Goal: Transaction & Acquisition: Purchase product/service

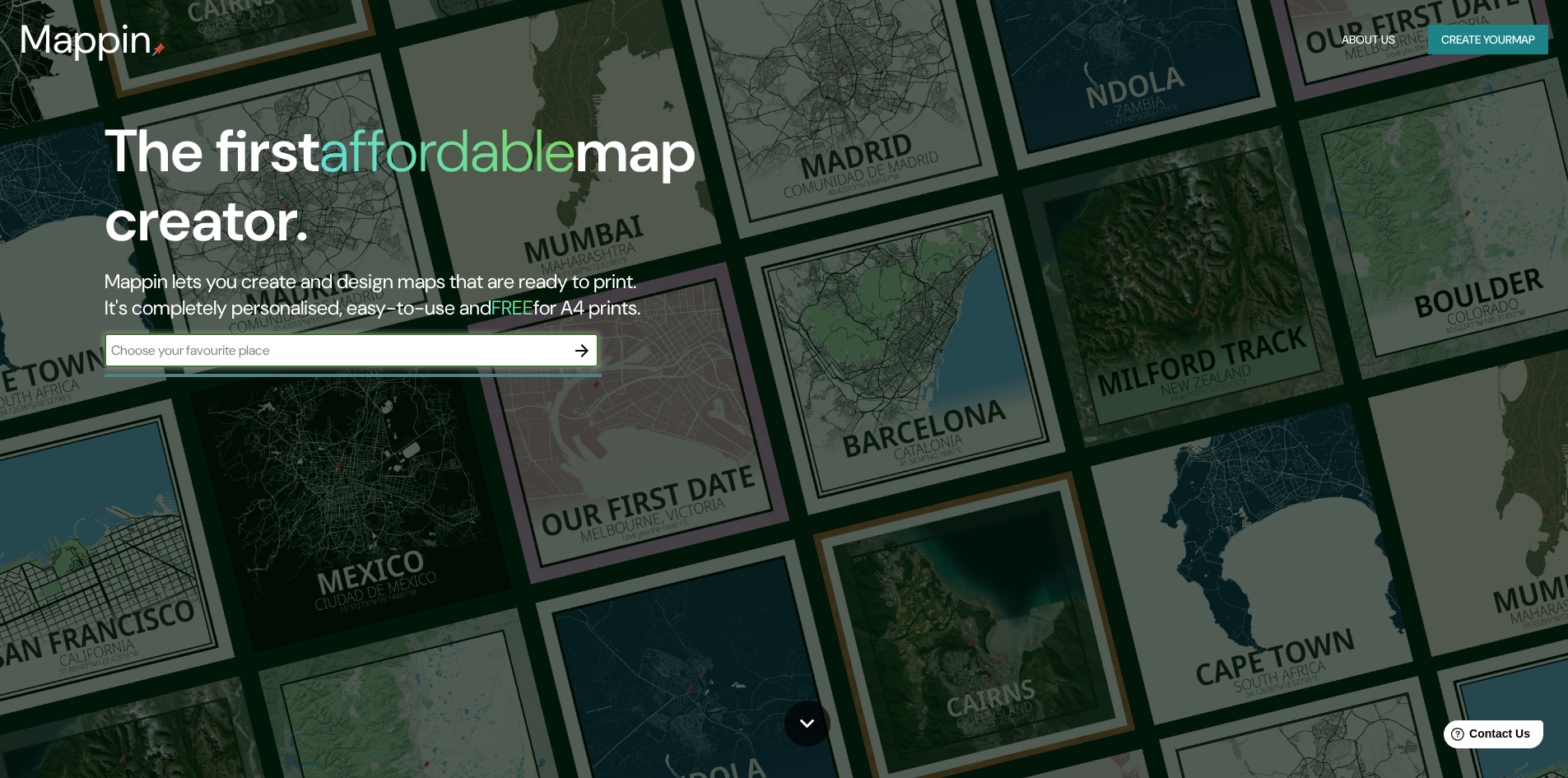
click at [420, 350] on input "text" at bounding box center [335, 350] width 461 height 19
click at [498, 354] on input "text" at bounding box center [335, 350] width 461 height 19
type input "LIMA"
click at [582, 359] on icon "button" at bounding box center [582, 351] width 20 height 20
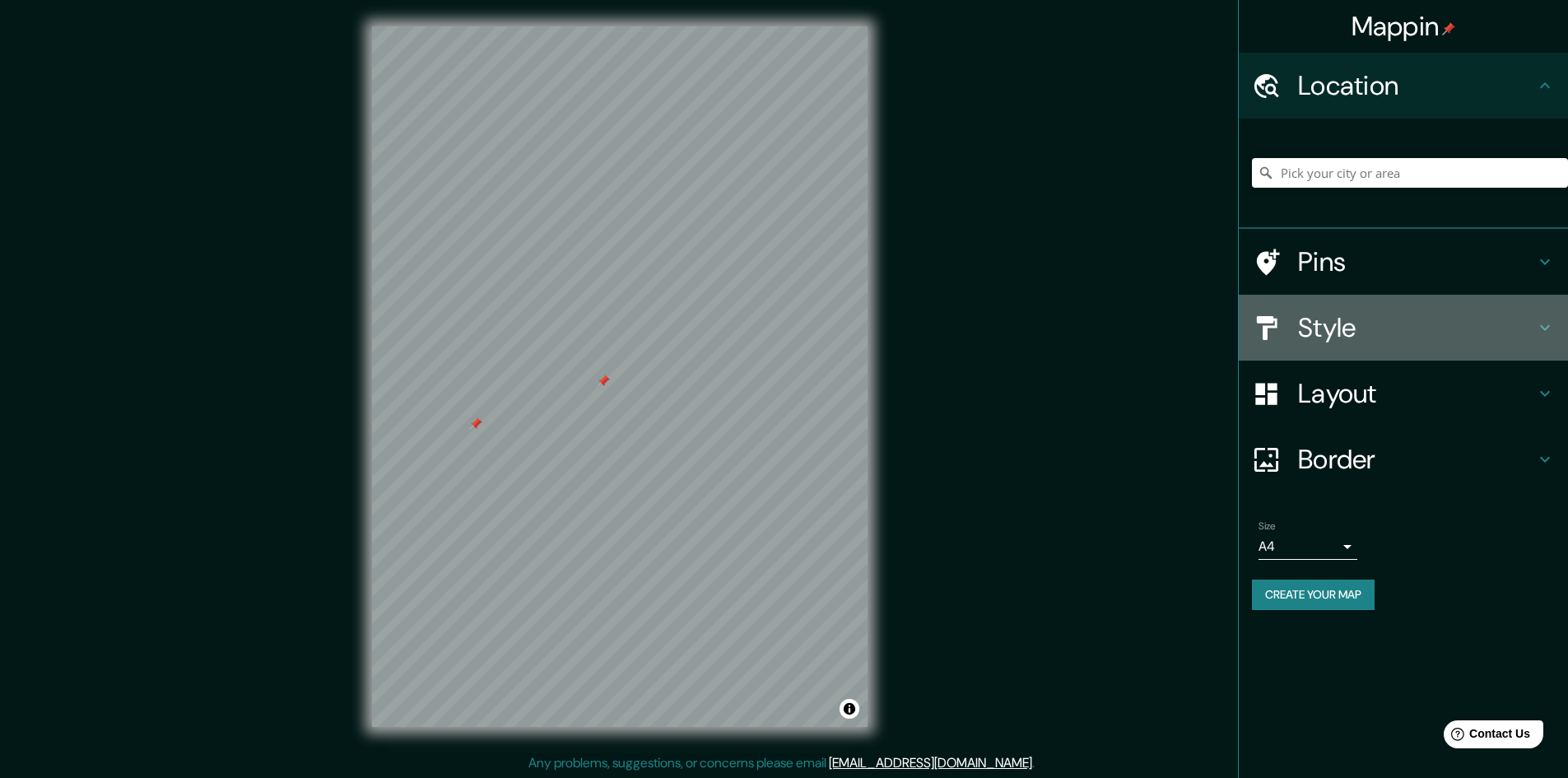
click at [1376, 337] on h4 "Style" at bounding box center [1416, 328] width 237 height 32
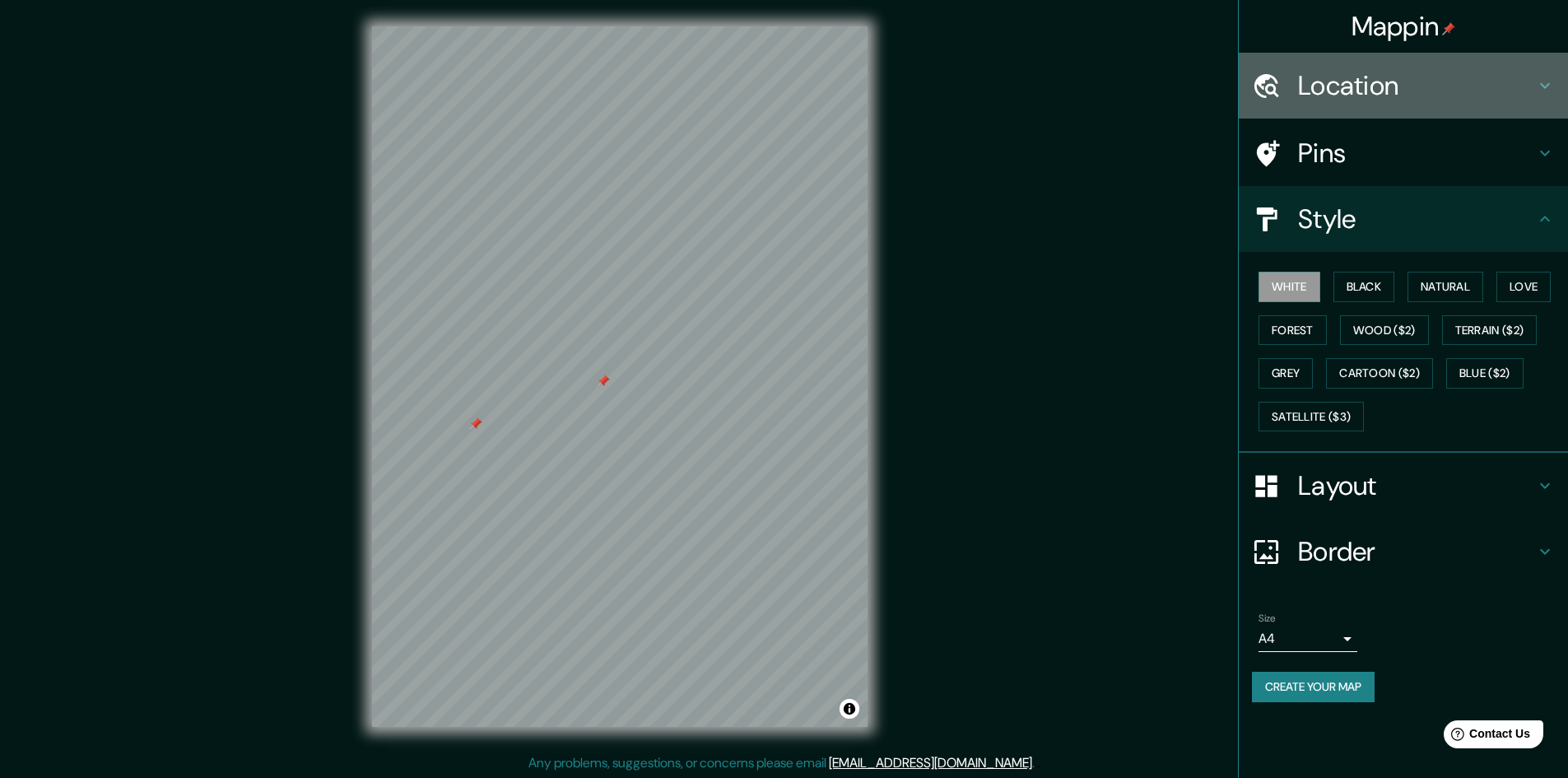
click at [1346, 105] on div "Location" at bounding box center [1403, 85] width 329 height 66
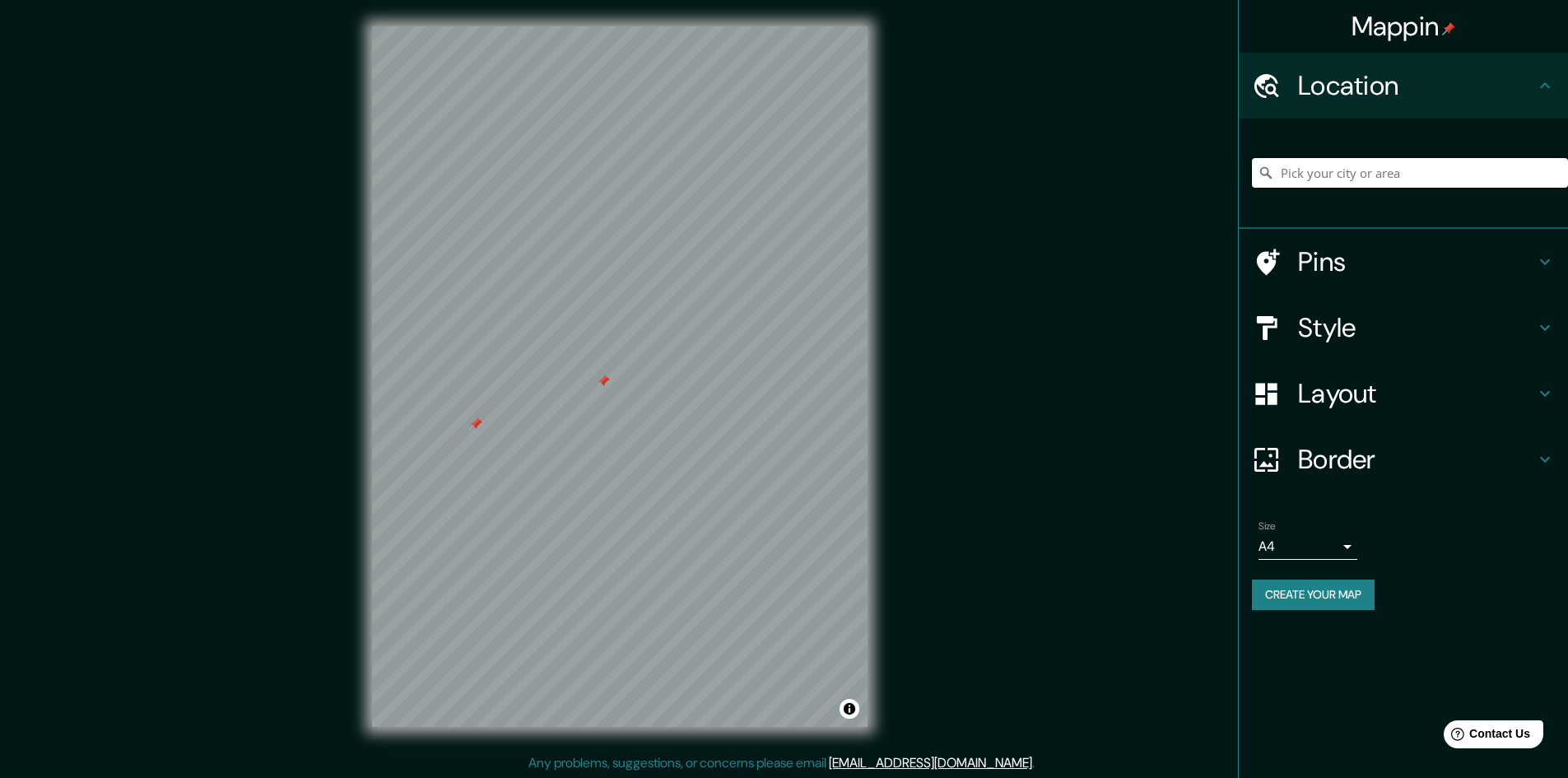
click at [1313, 176] on input "Pick your city or area" at bounding box center [1410, 172] width 316 height 30
drag, startPoint x: 1489, startPoint y: 174, endPoint x: 1143, endPoint y: 171, distance: 346.0
click at [1143, 171] on div "Mappin Location Lima, Lima, Provincia de Lima, Perú Pins Style Layout Border Ch…" at bounding box center [784, 390] width 1568 height 780
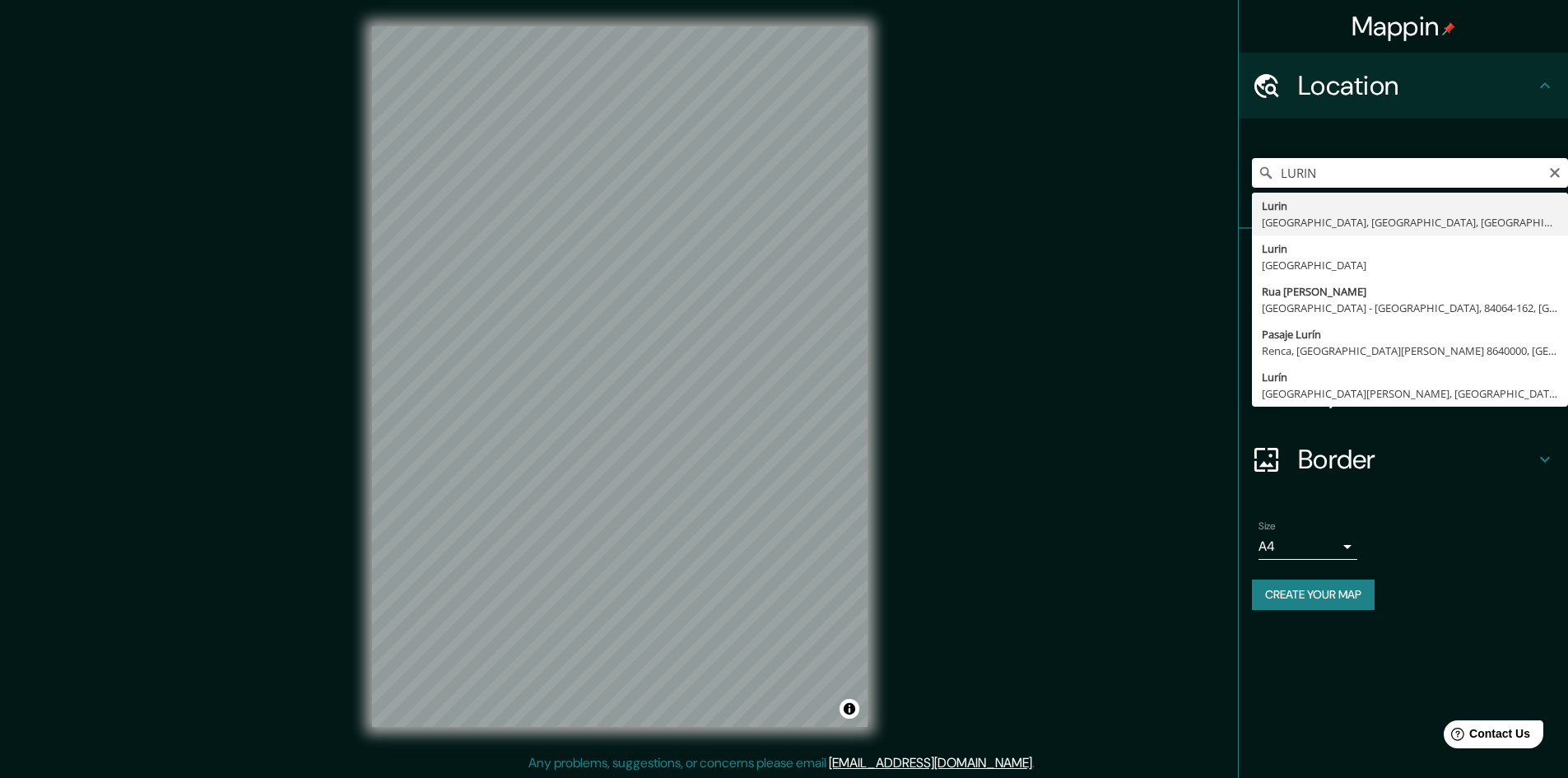
type input "Lurin, [GEOGRAPHIC_DATA], [GEOGRAPHIC_DATA], [GEOGRAPHIC_DATA]"
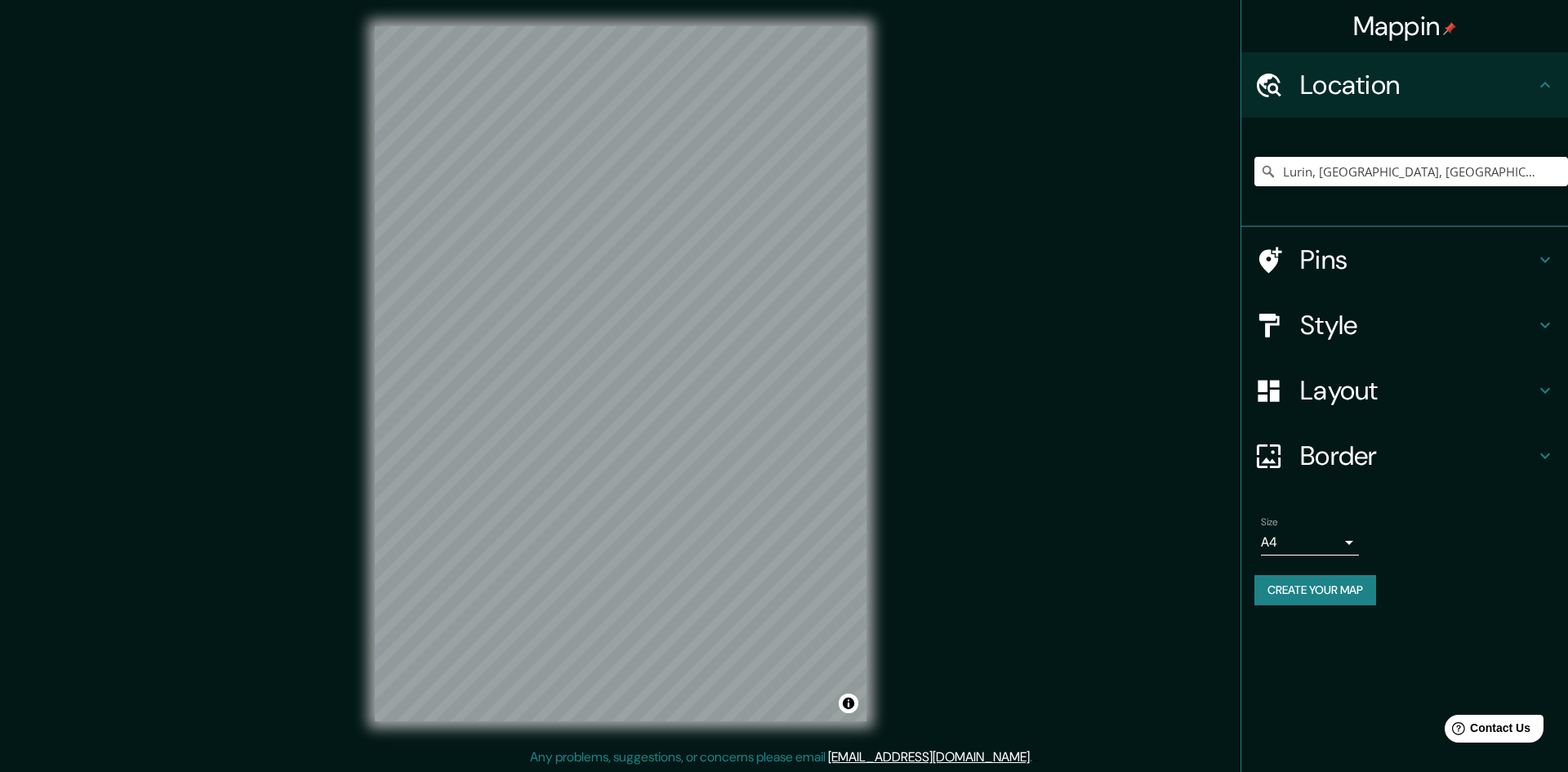
click at [1334, 552] on body "Mappin Location Lurin, Lima, Provincia de Lima, Perú Pins Style Layout Border C…" at bounding box center [784, 386] width 1568 height 772
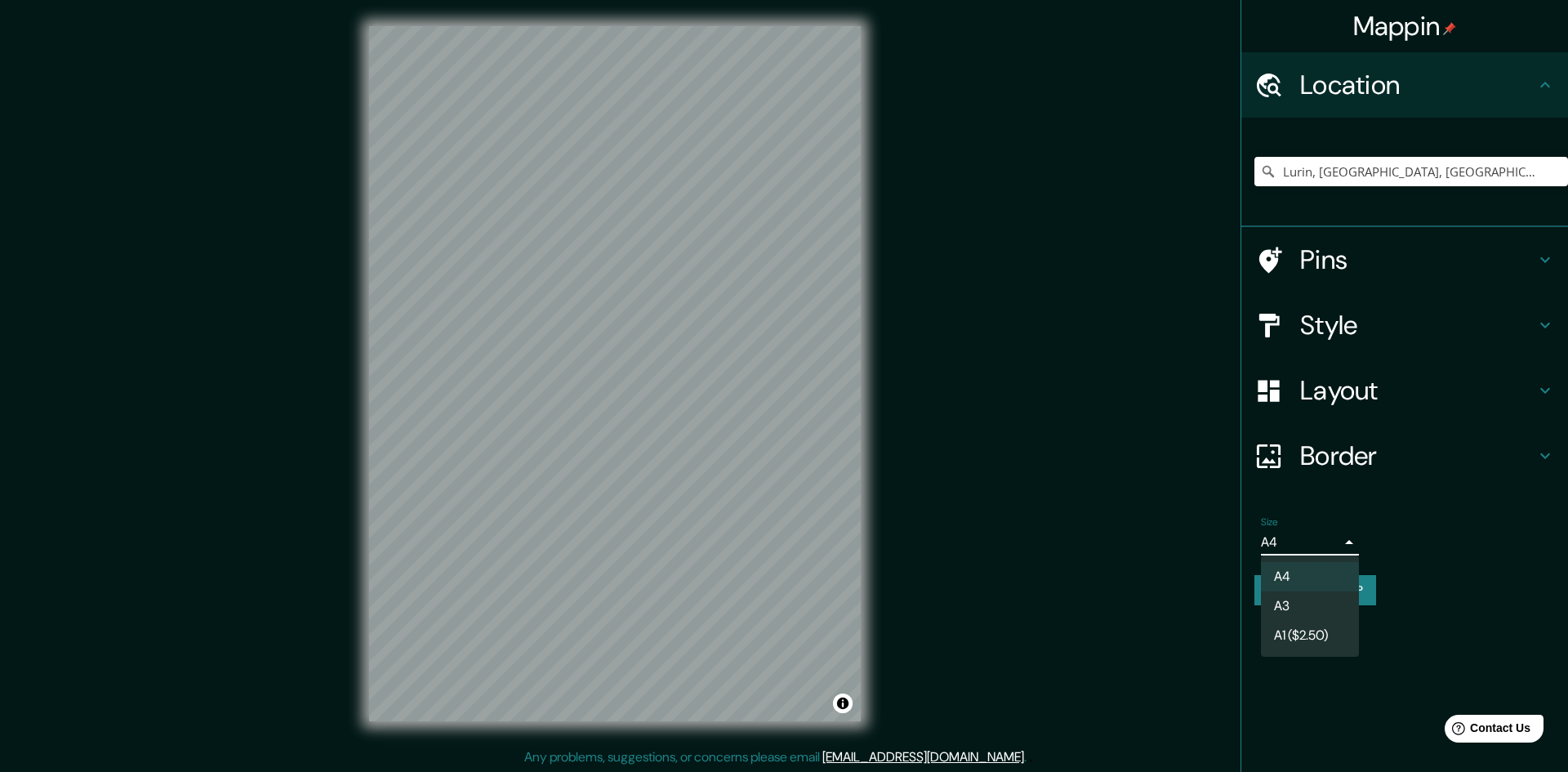
drag, startPoint x: 1317, startPoint y: 588, endPoint x: 1299, endPoint y: 606, distance: 25.5
click at [1299, 606] on ul "A4 A3 A1 ($2.50)" at bounding box center [1309, 605] width 98 height 101
click at [1299, 606] on li "A3" at bounding box center [1309, 605] width 98 height 30
click at [1332, 552] on body "Mappin Location Lurin, Lima, Provincia de Lima, Perú Pins Style Layout Border C…" at bounding box center [784, 386] width 1568 height 772
click at [1320, 563] on li "A4" at bounding box center [1309, 576] width 98 height 30
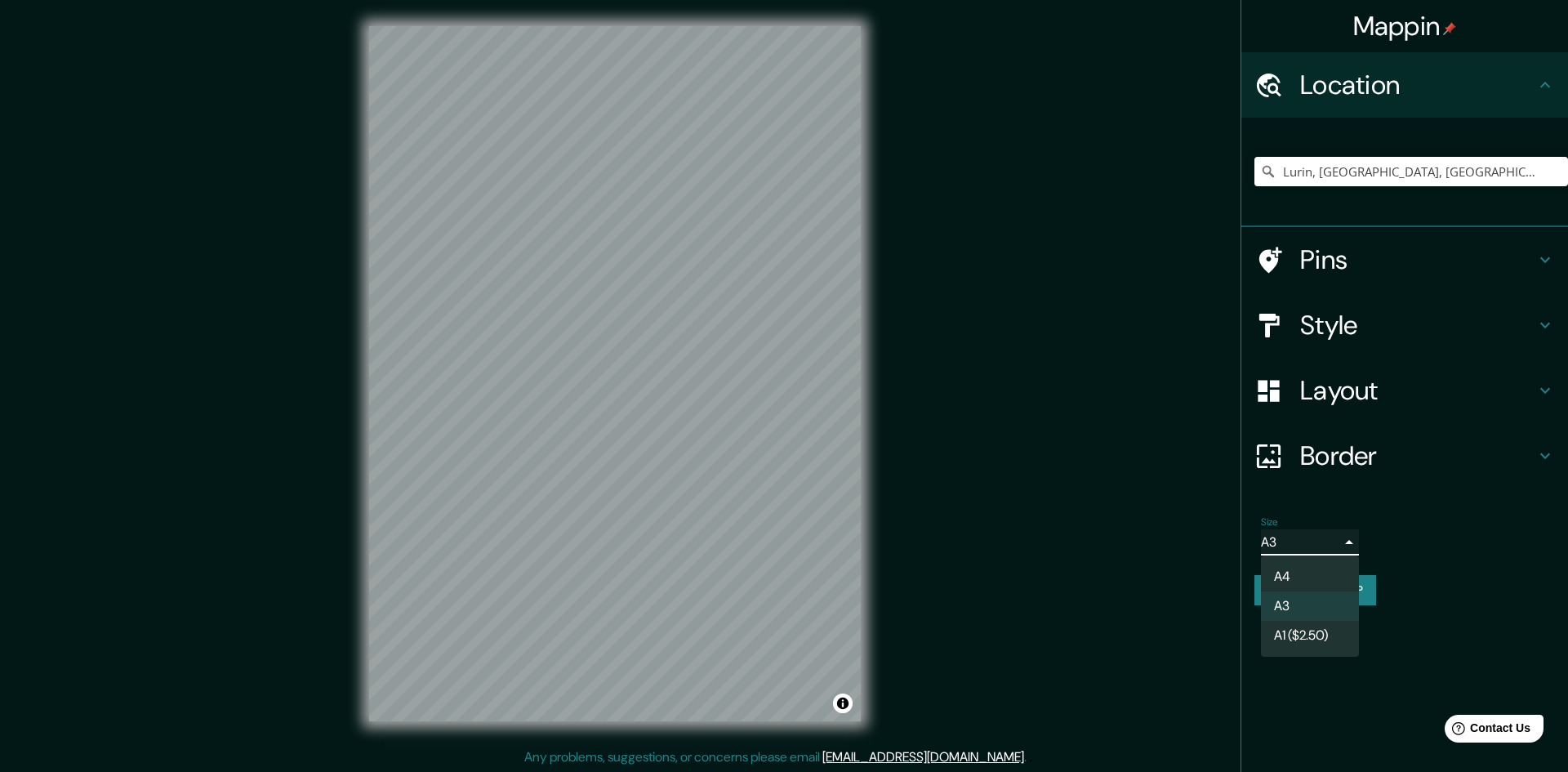
type input "single"
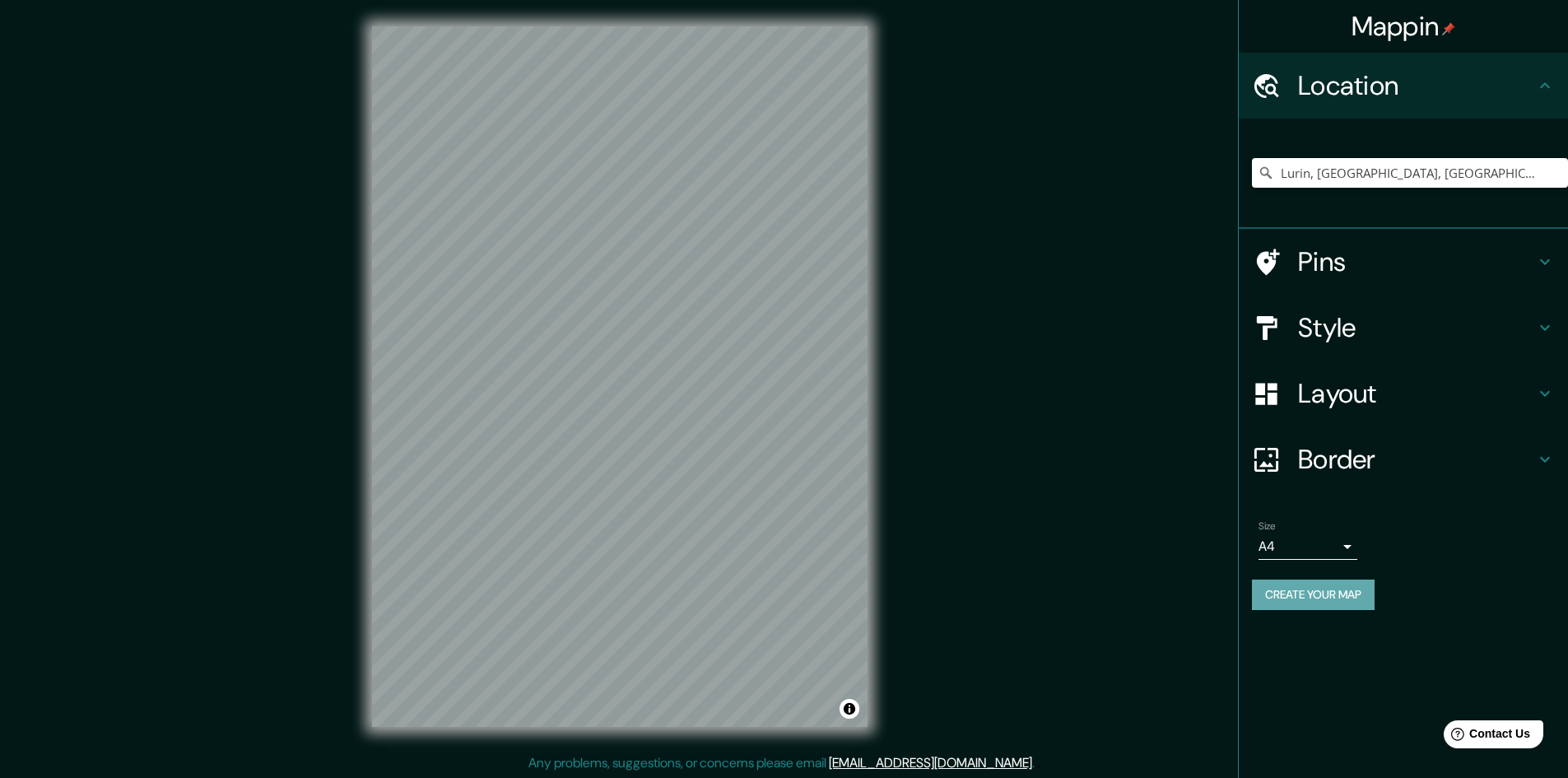
click at [1344, 596] on button "Create your map" at bounding box center [1313, 595] width 123 height 31
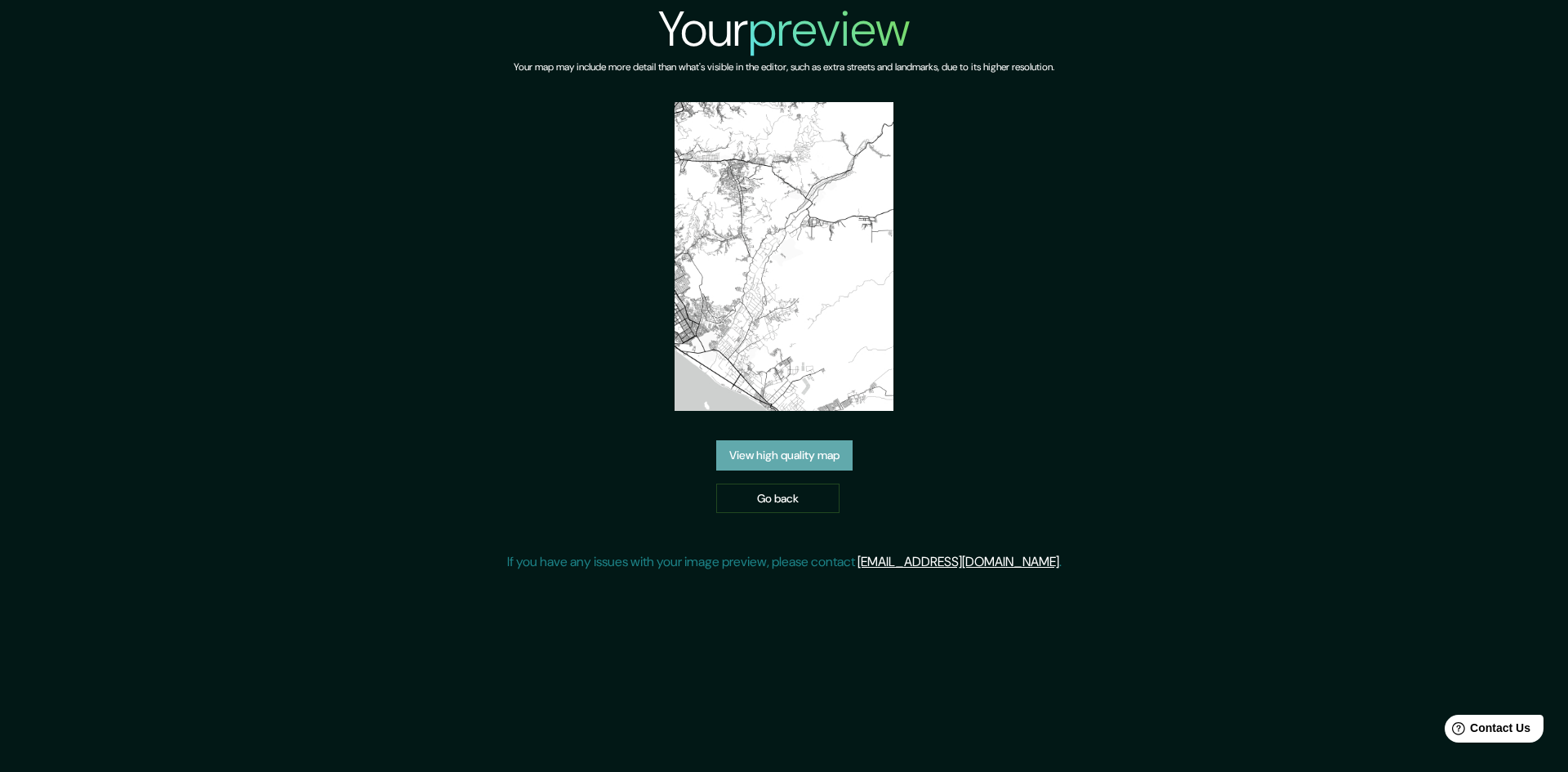
click at [795, 456] on link "View high quality map" at bounding box center [784, 456] width 136 height 30
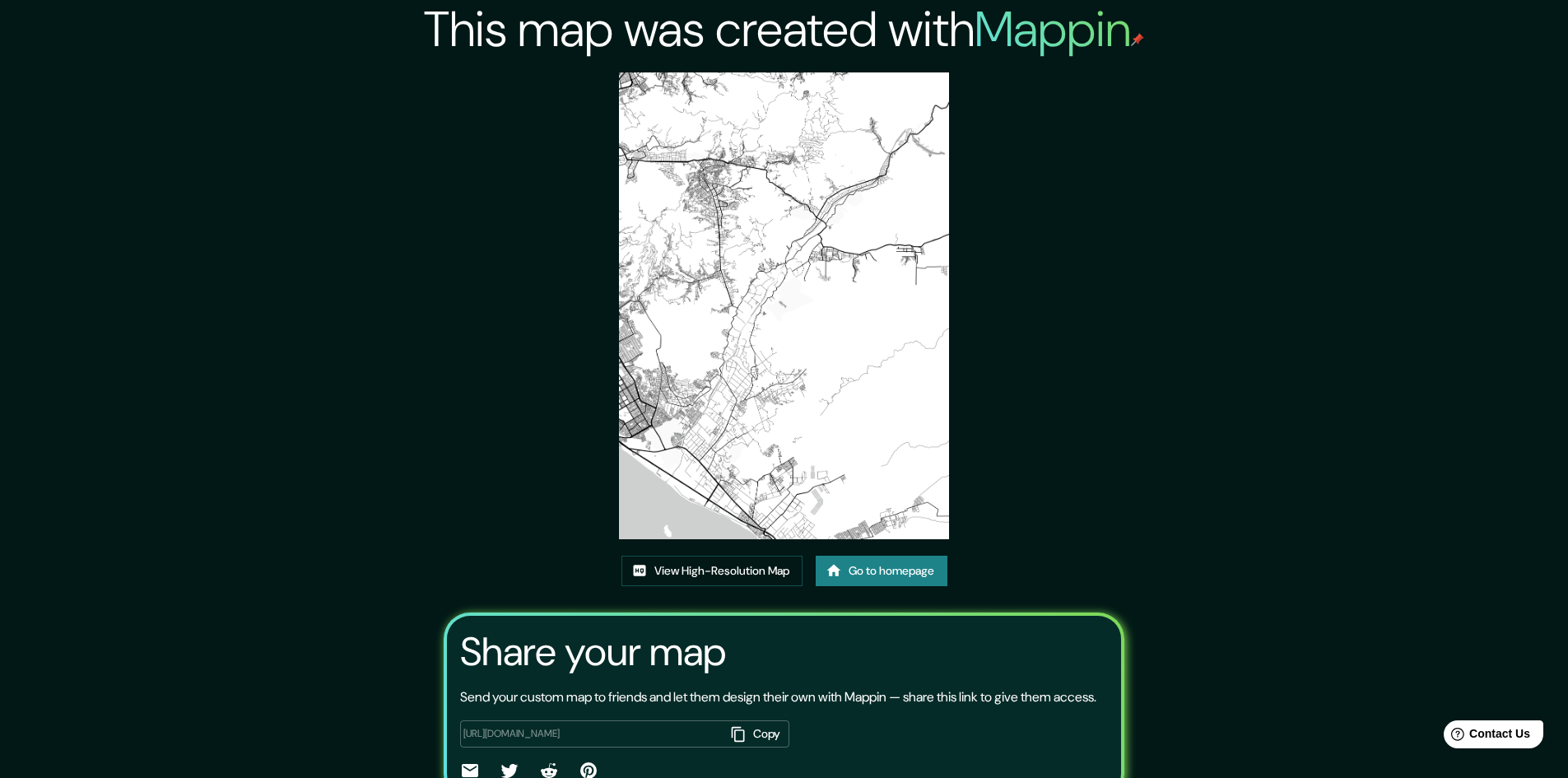
click at [838, 346] on img at bounding box center [784, 305] width 330 height 467
click at [736, 571] on link "View High-Resolution Map" at bounding box center [711, 571] width 181 height 31
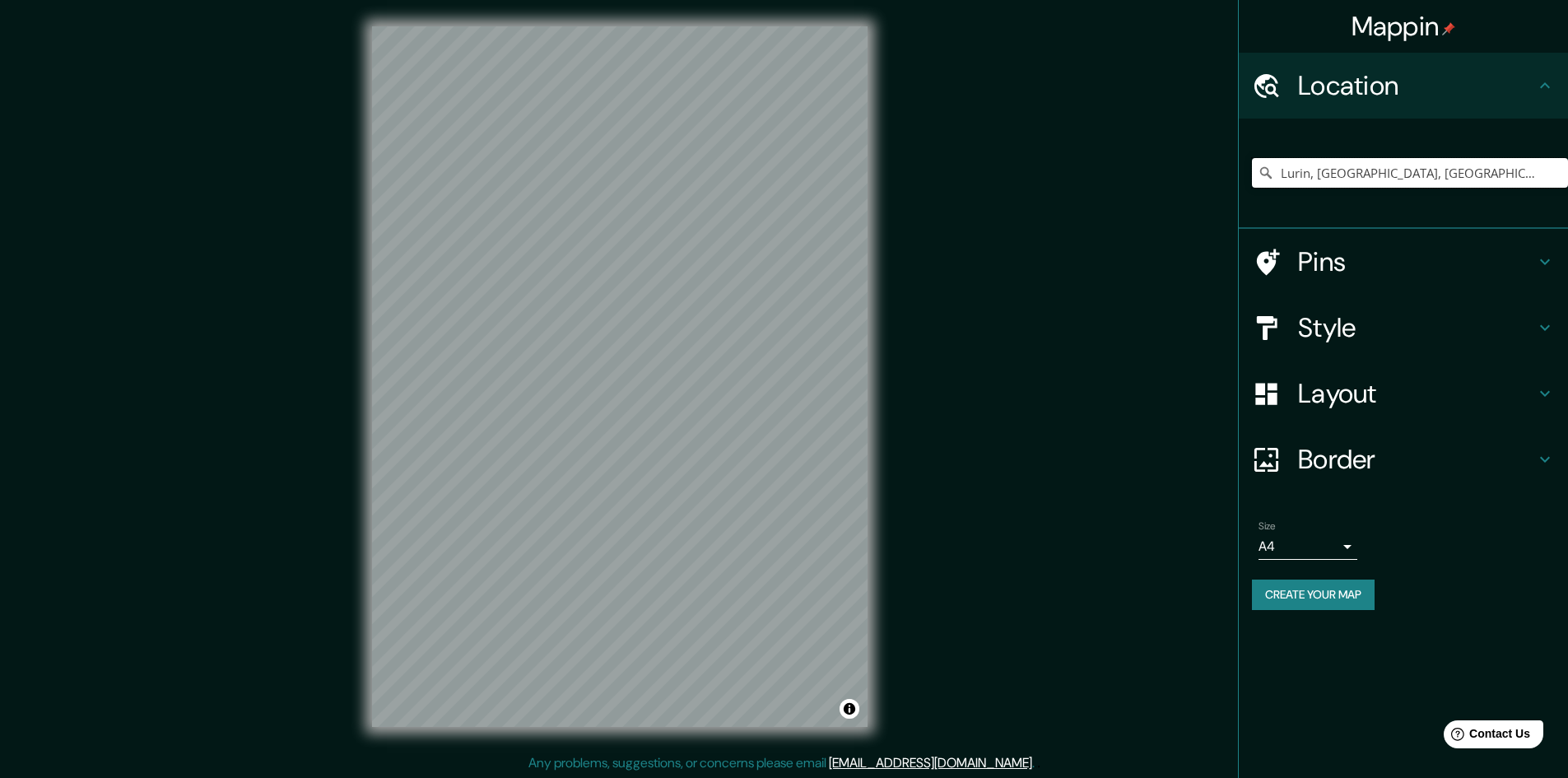
click at [1456, 177] on input "Lurin, [GEOGRAPHIC_DATA], [GEOGRAPHIC_DATA], [GEOGRAPHIC_DATA]" at bounding box center [1410, 172] width 316 height 30
click at [1520, 179] on input "Lurin, [GEOGRAPHIC_DATA], [GEOGRAPHIC_DATA], [GEOGRAPHIC_DATA]" at bounding box center [1410, 172] width 316 height 30
click at [1537, 177] on input "Lurin, [GEOGRAPHIC_DATA], [GEOGRAPHIC_DATA], [GEOGRAPHIC_DATA]" at bounding box center [1410, 172] width 316 height 30
drag, startPoint x: 1528, startPoint y: 177, endPoint x: 1320, endPoint y: 188, distance: 208.3
click at [1320, 188] on div "Lurin, [GEOGRAPHIC_DATA], [GEOGRAPHIC_DATA], [GEOGRAPHIC_DATA]" at bounding box center [1410, 172] width 316 height 82
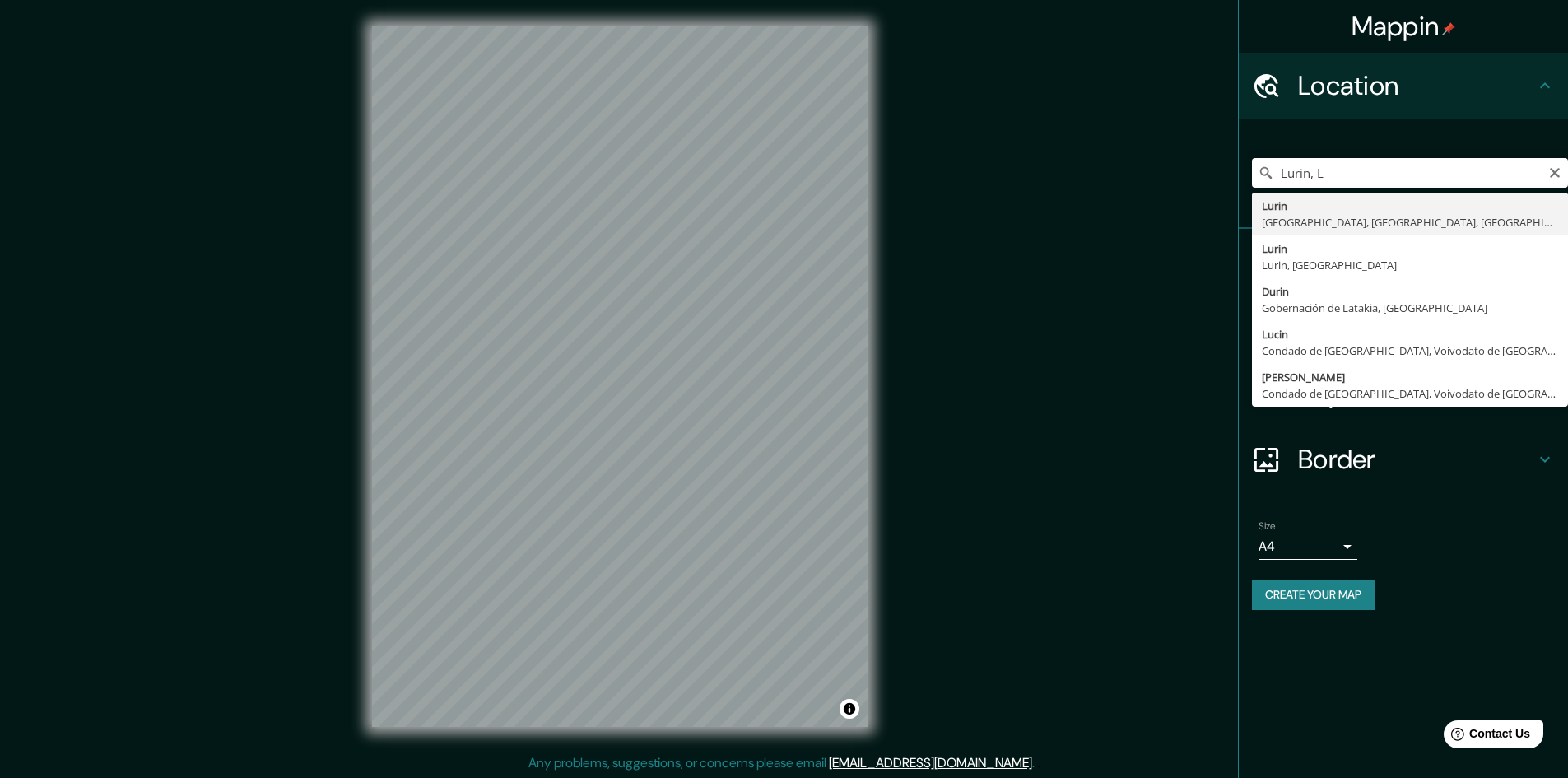
type input "Lurin, [GEOGRAPHIC_DATA], [GEOGRAPHIC_DATA], [GEOGRAPHIC_DATA]"
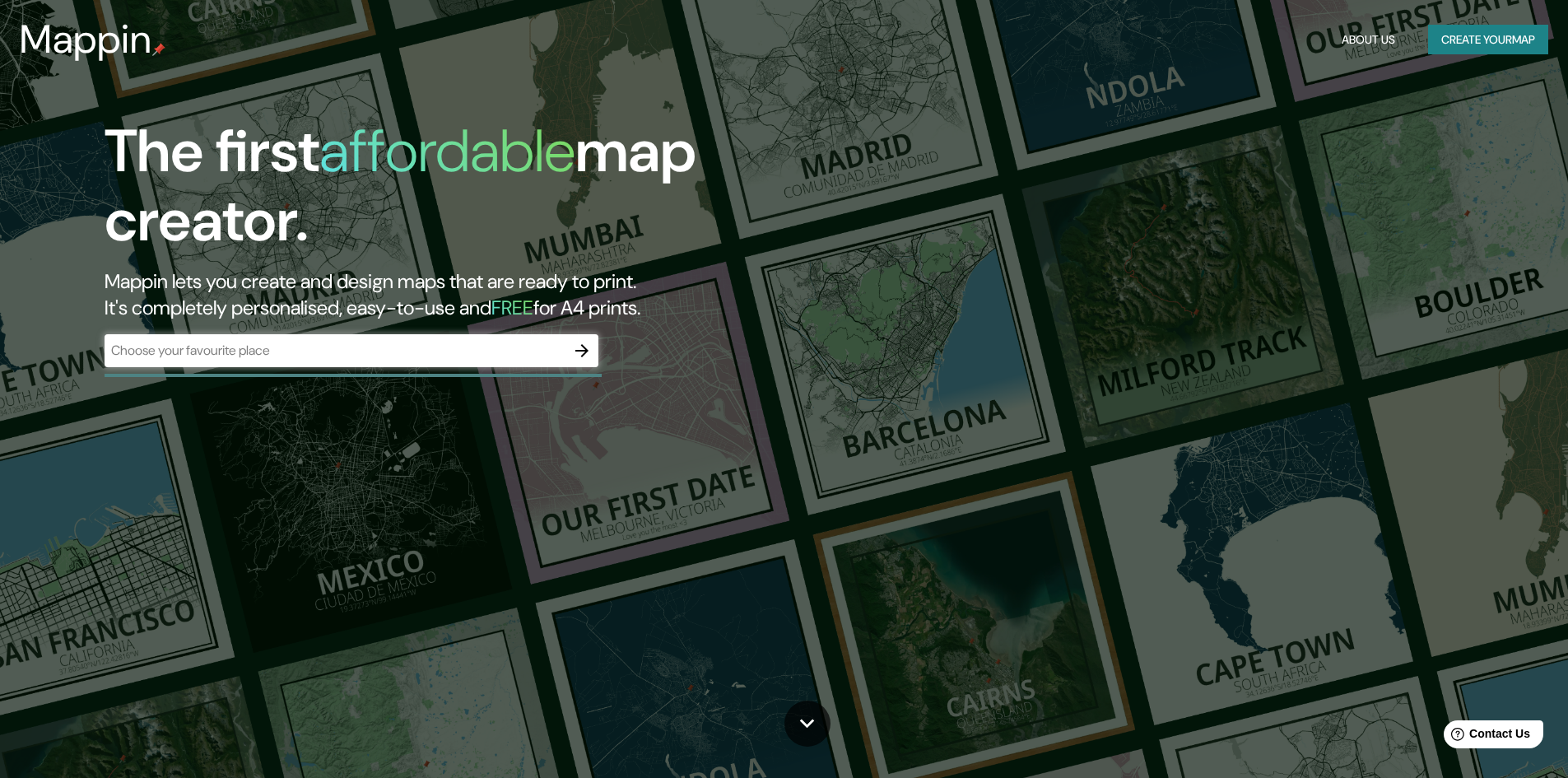
click at [113, 184] on h1 "The first affordable map creator." at bounding box center [496, 192] width 784 height 152
click at [105, 98] on div "The first affordable map creator. Mappin lets you create and design maps that a…" at bounding box center [784, 389] width 1568 height 778
